Goal: Transaction & Acquisition: Register for event/course

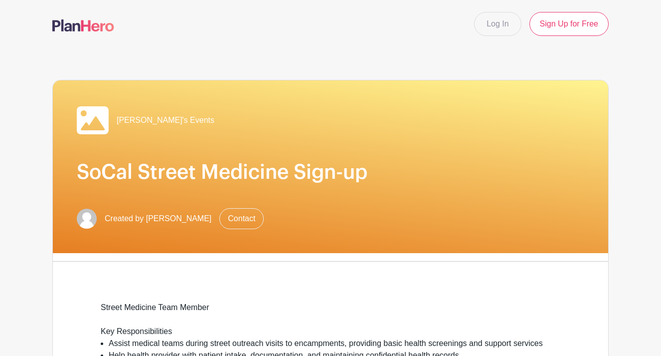
scroll to position [492, 0]
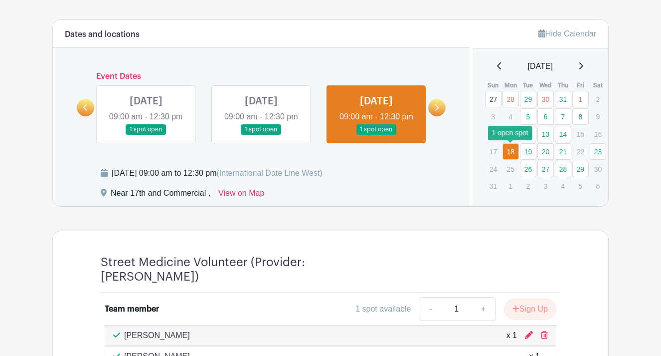
click at [510, 152] on link "18" at bounding box center [511, 151] width 16 height 16
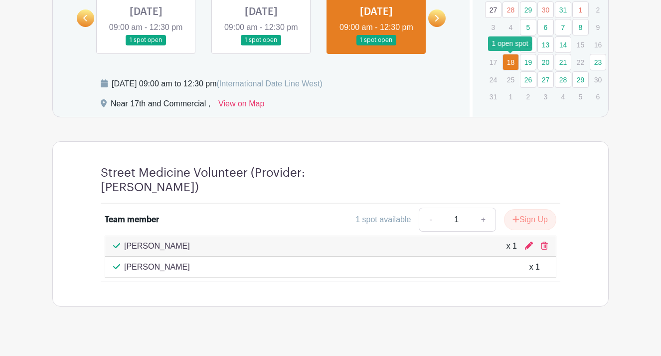
scroll to position [534, 0]
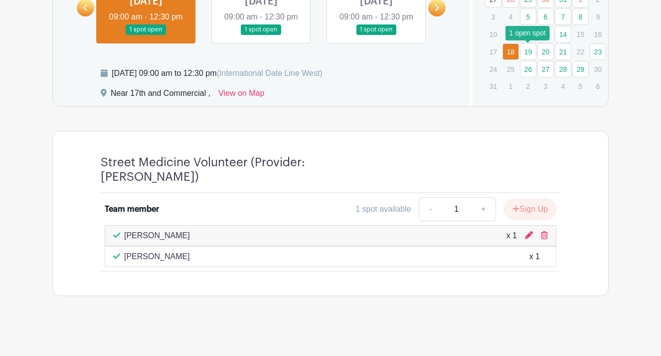
click at [529, 54] on link "19" at bounding box center [528, 51] width 16 height 16
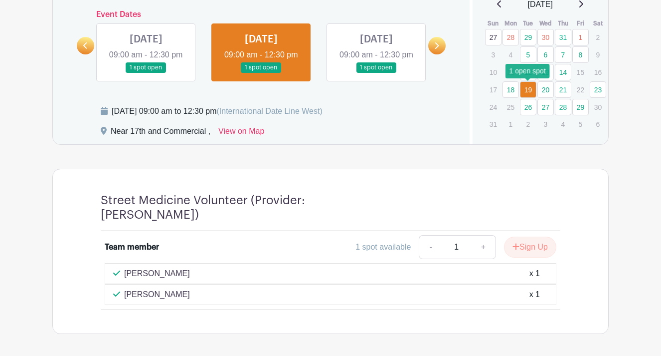
scroll to position [497, 0]
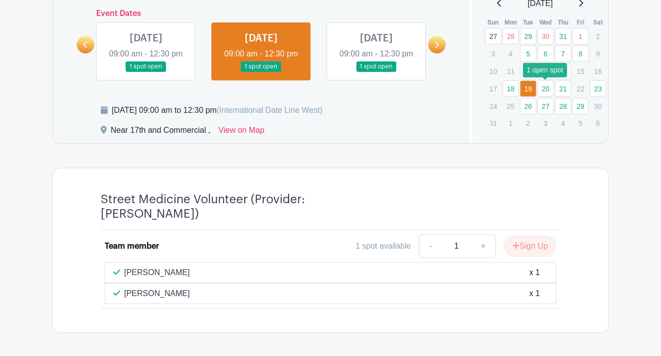
click at [546, 82] on link "20" at bounding box center [546, 88] width 16 height 16
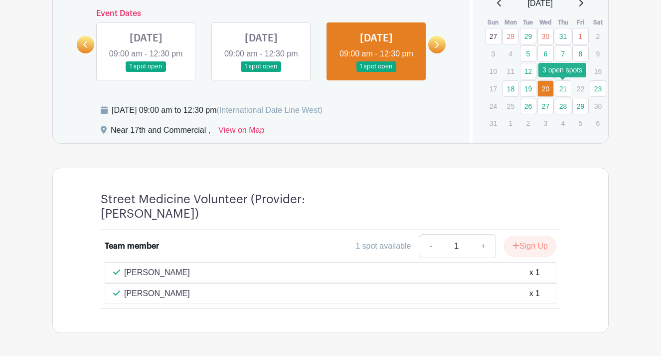
click at [561, 90] on link "21" at bounding box center [563, 88] width 16 height 16
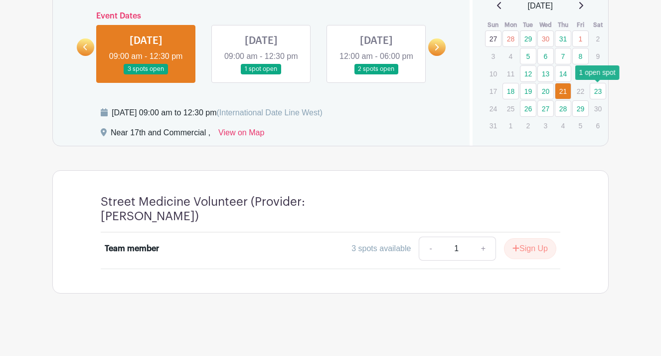
click at [596, 86] on link "23" at bounding box center [598, 91] width 16 height 16
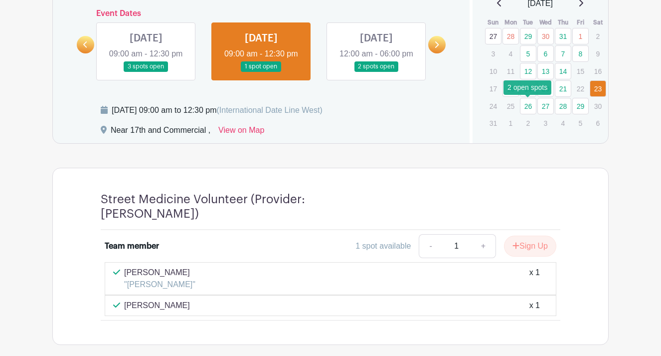
click at [524, 110] on link "26" at bounding box center [528, 106] width 16 height 16
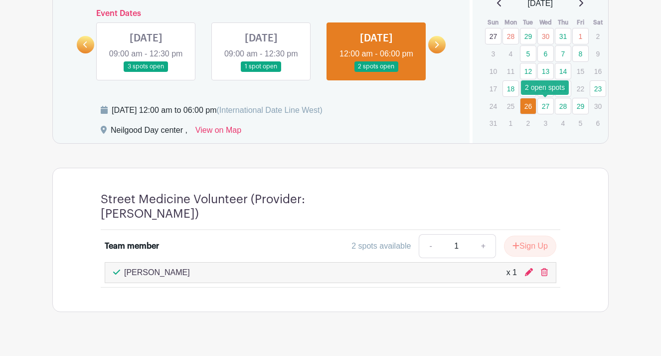
click at [548, 108] on link "27" at bounding box center [546, 106] width 16 height 16
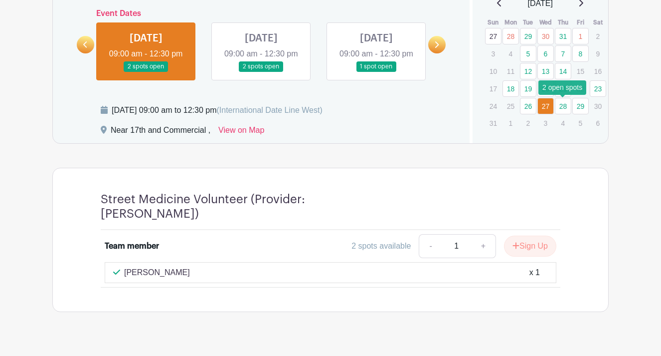
click at [565, 102] on link "28" at bounding box center [563, 106] width 16 height 16
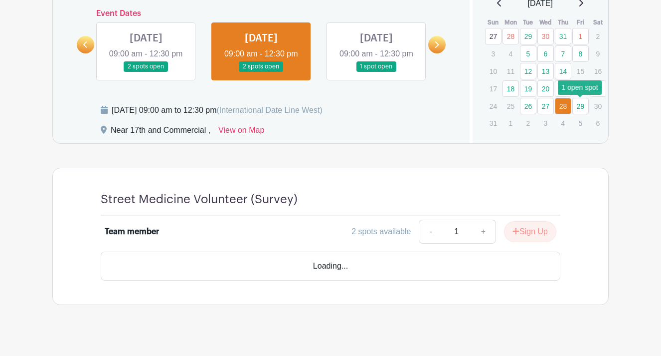
click at [579, 108] on link "29" at bounding box center [580, 106] width 16 height 16
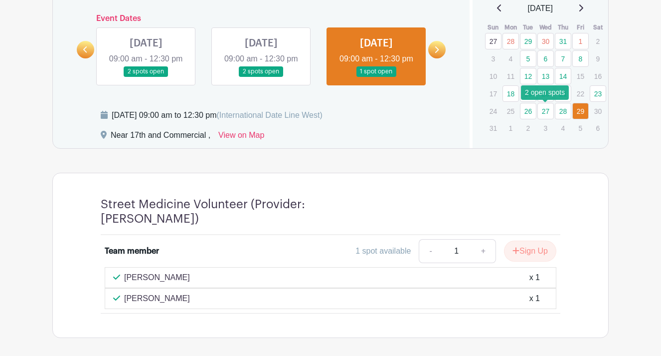
click at [542, 111] on link "27" at bounding box center [546, 111] width 16 height 16
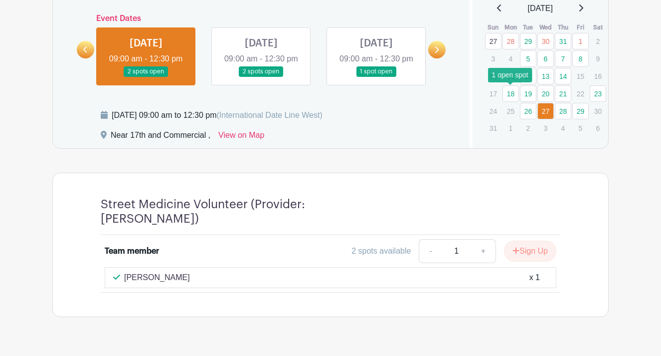
click at [507, 97] on link "18" at bounding box center [511, 93] width 16 height 16
